Goal: Task Accomplishment & Management: Manage account settings

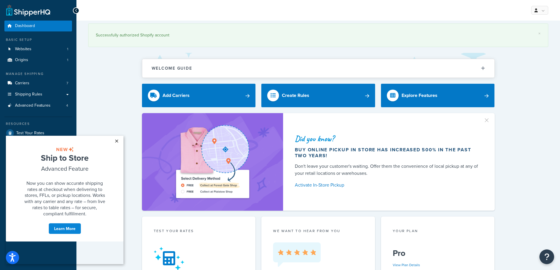
drag, startPoint x: 117, startPoint y: 140, endPoint x: 113, endPoint y: 265, distance: 124.6
click at [117, 140] on link "×" at bounding box center [116, 141] width 10 height 11
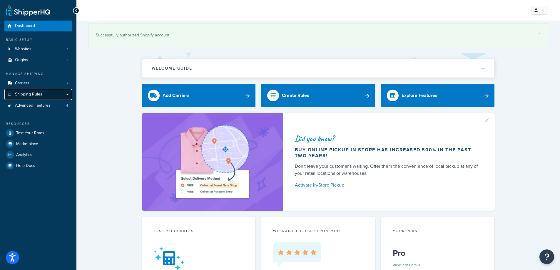
click at [29, 91] on link "Shipping Rules" at bounding box center [38, 94] width 68 height 11
click at [68, 93] on link "Shipping Rules" at bounding box center [38, 94] width 68 height 11
click at [63, 95] on link "Shipping Rules" at bounding box center [38, 94] width 68 height 11
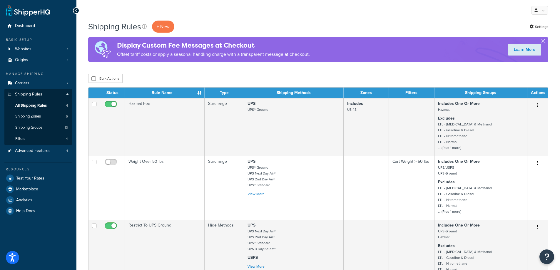
scroll to position [29, 0]
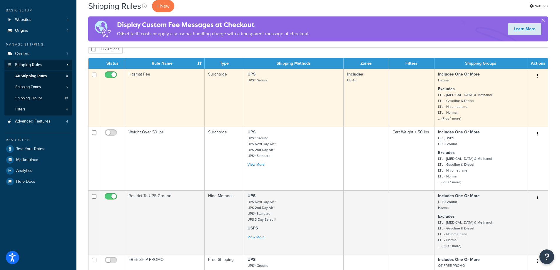
click at [479, 107] on p "Excludes LTL - Ethanol & Methanol LTL - Gasoline & Diesel LTL - Nitromethane LT…" at bounding box center [481, 103] width 86 height 35
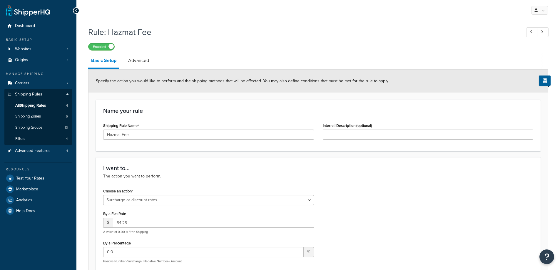
select select "SURCHARGE"
select select "ITEM"
